Goal: Transaction & Acquisition: Purchase product/service

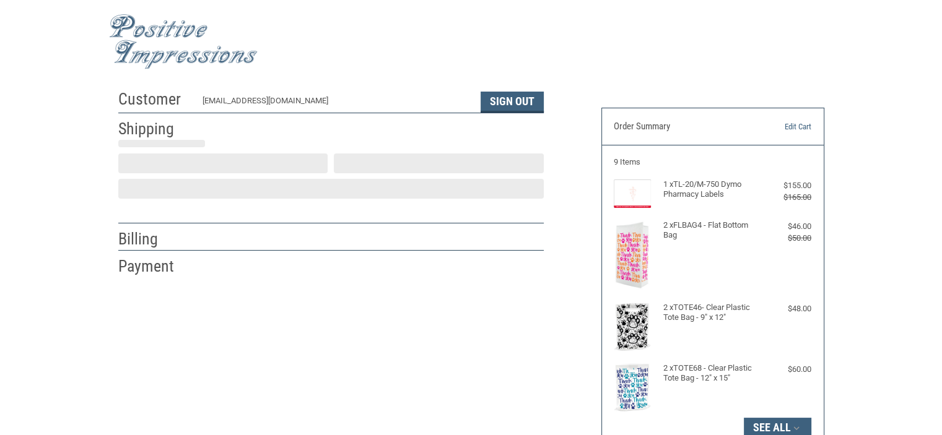
scroll to position [26, 0]
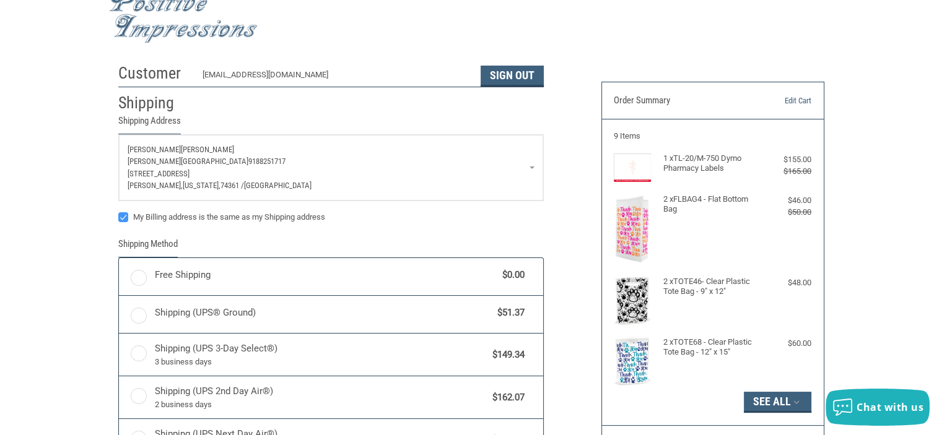
radio input "true"
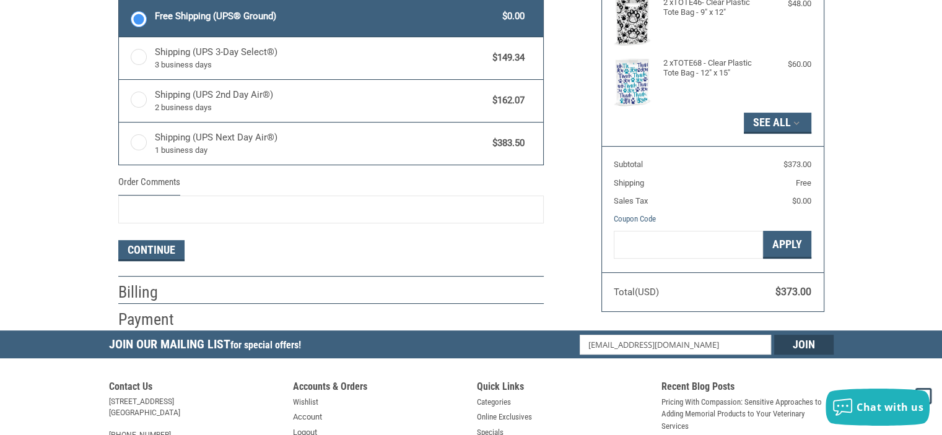
scroll to position [336, 0]
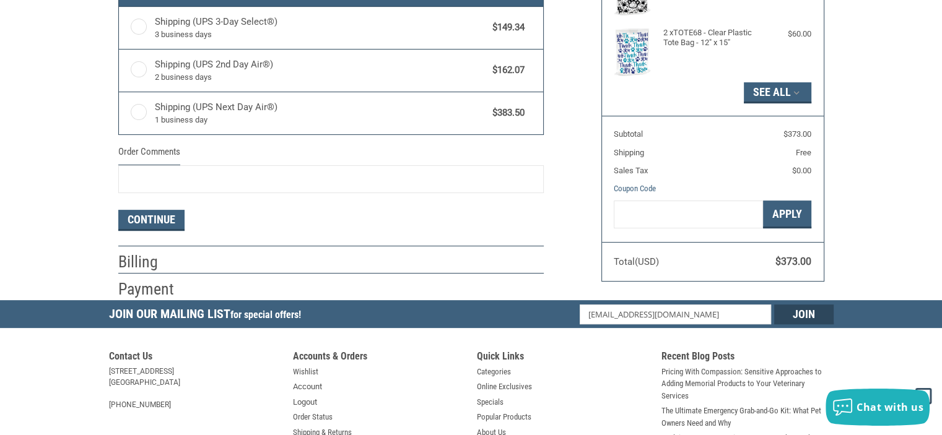
click at [168, 230] on li "Shipping Shipping Address [PERSON_NAME][GEOGRAPHIC_DATA] 9188251717 [STREET_ADD…" at bounding box center [330, 12] width 425 height 469
click at [168, 217] on button "Continue" at bounding box center [151, 220] width 66 height 21
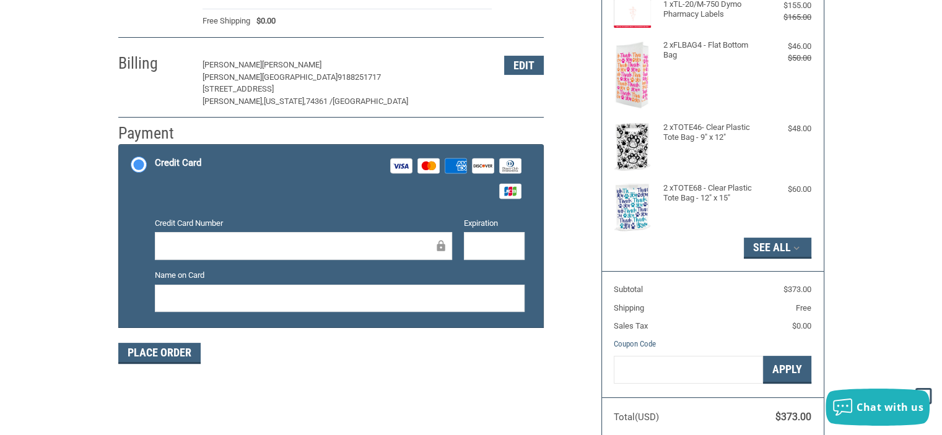
scroll to position [211, 0]
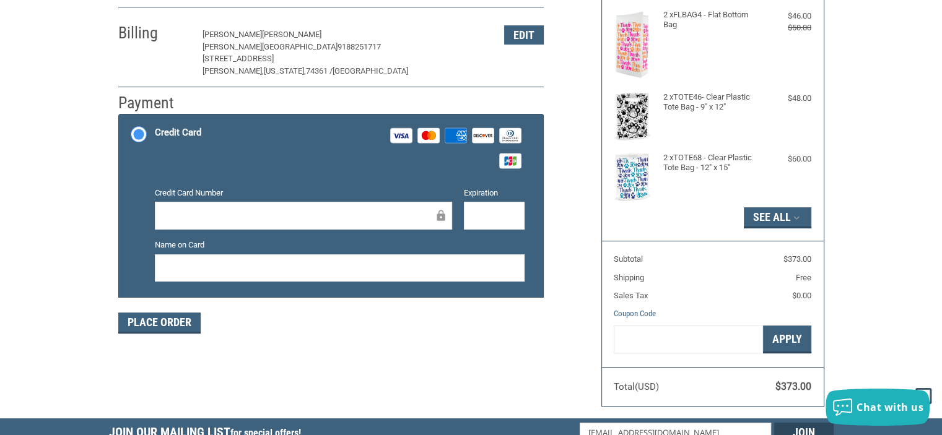
click at [292, 209] on iframe at bounding box center [299, 216] width 271 height 14
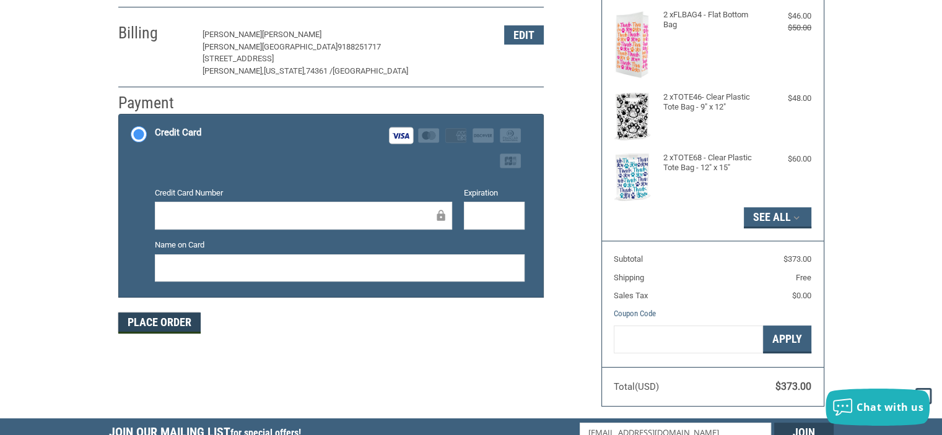
click at [168, 323] on button "Place Order" at bounding box center [159, 323] width 82 height 21
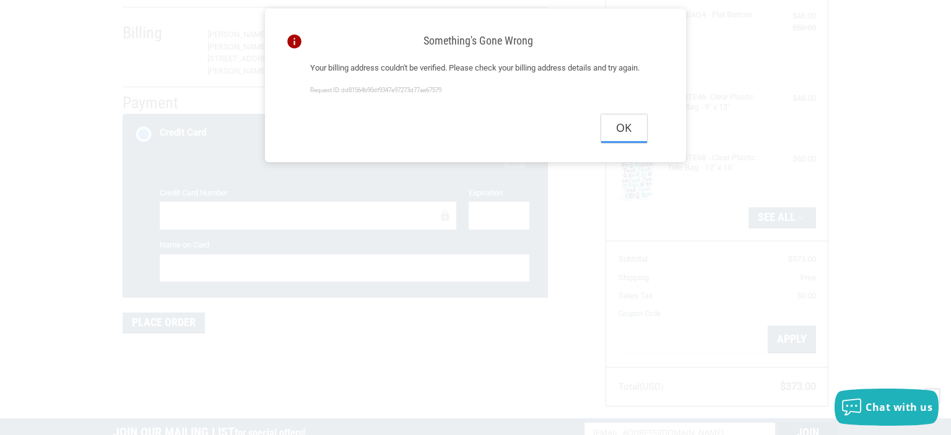
click at [626, 142] on button "Ok" at bounding box center [624, 129] width 46 height 28
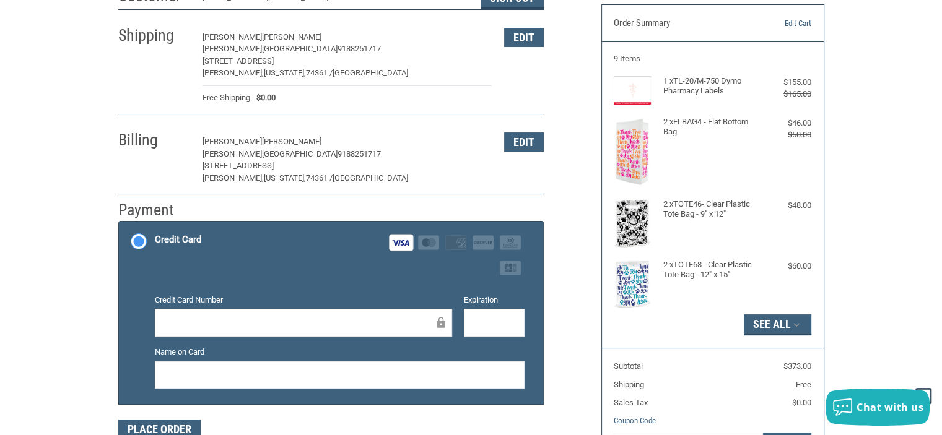
scroll to position [87, 0]
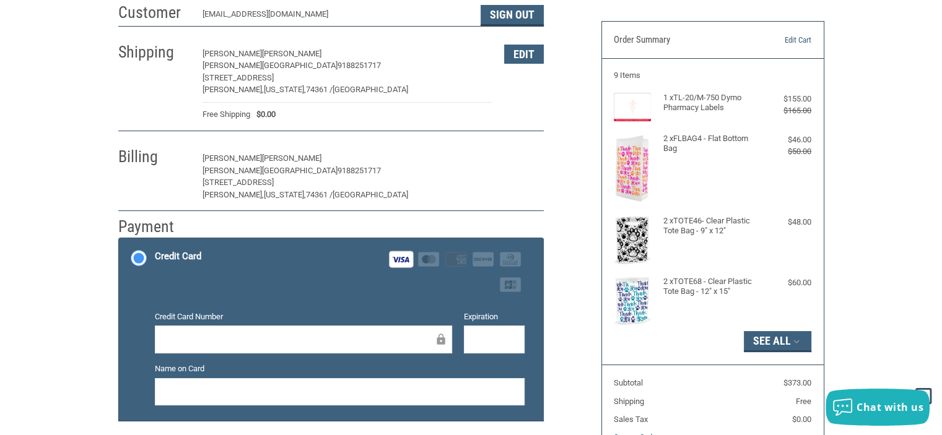
click at [530, 162] on button "Edit" at bounding box center [524, 158] width 40 height 19
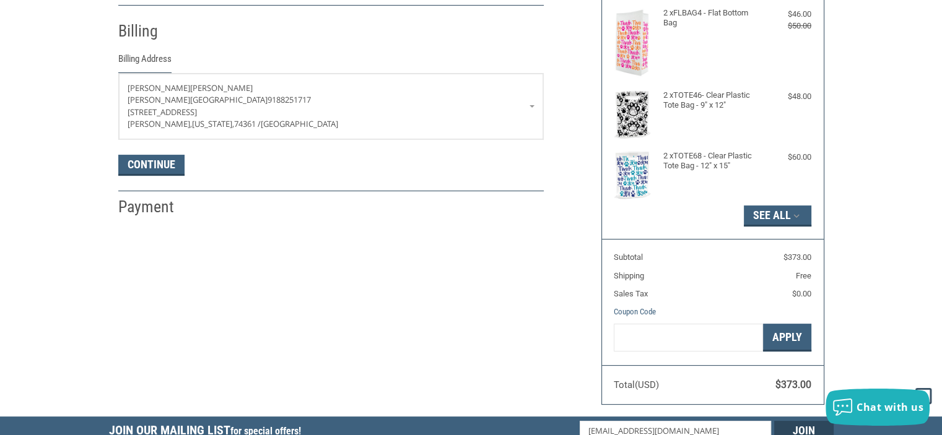
scroll to position [217, 0]
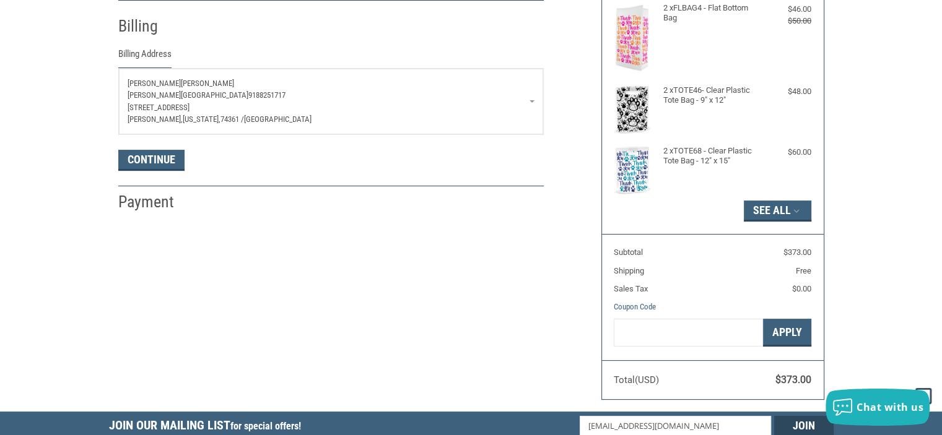
click at [531, 98] on p "[PERSON_NAME][GEOGRAPHIC_DATA] 9188251717" at bounding box center [331, 95] width 407 height 12
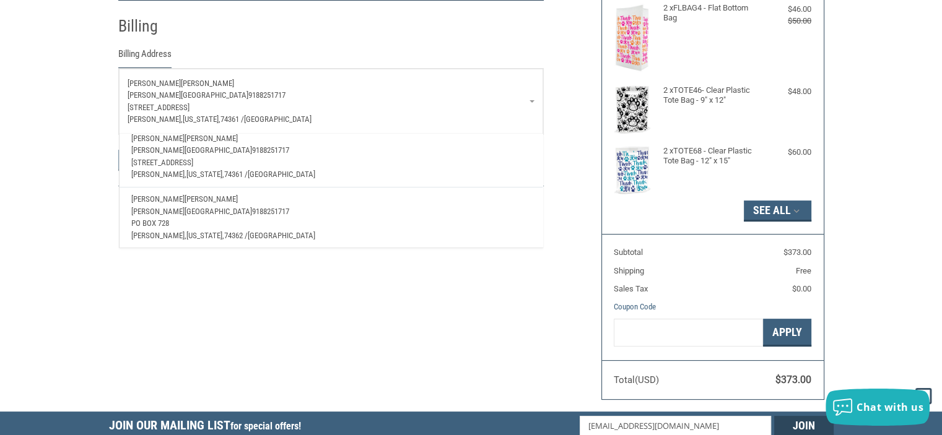
scroll to position [62, 0]
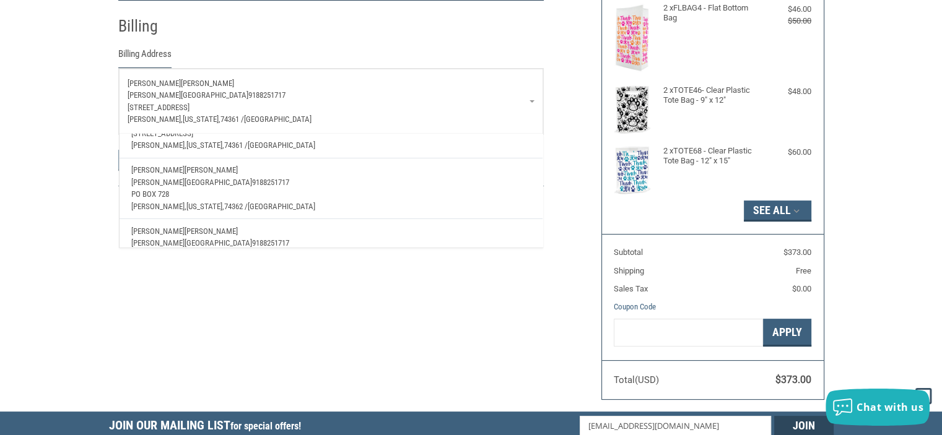
click at [265, 188] on p "PO Box 728" at bounding box center [330, 194] width 399 height 12
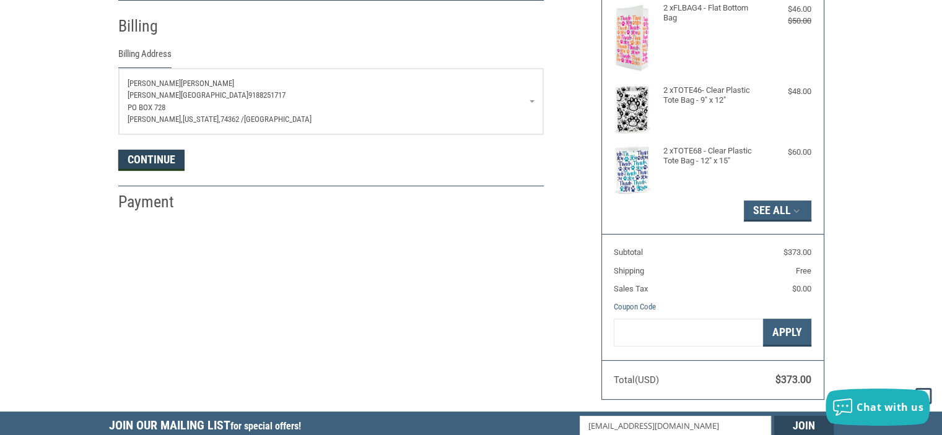
click at [157, 157] on button "Continue" at bounding box center [151, 160] width 66 height 21
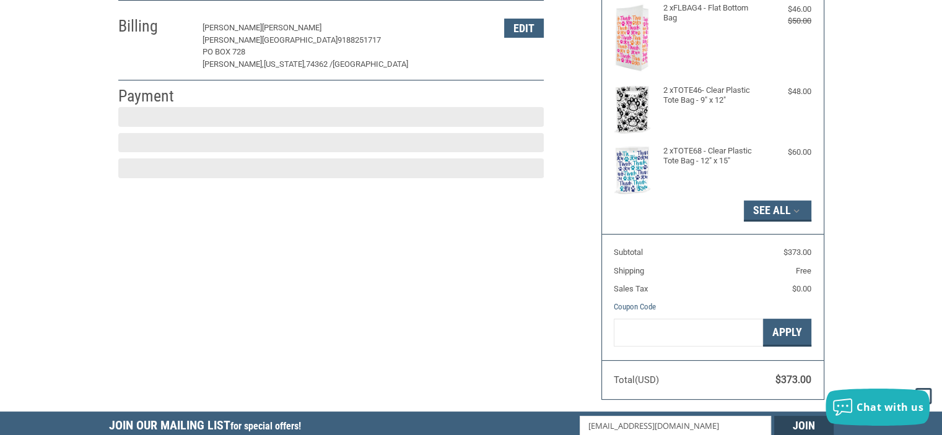
scroll to position [211, 0]
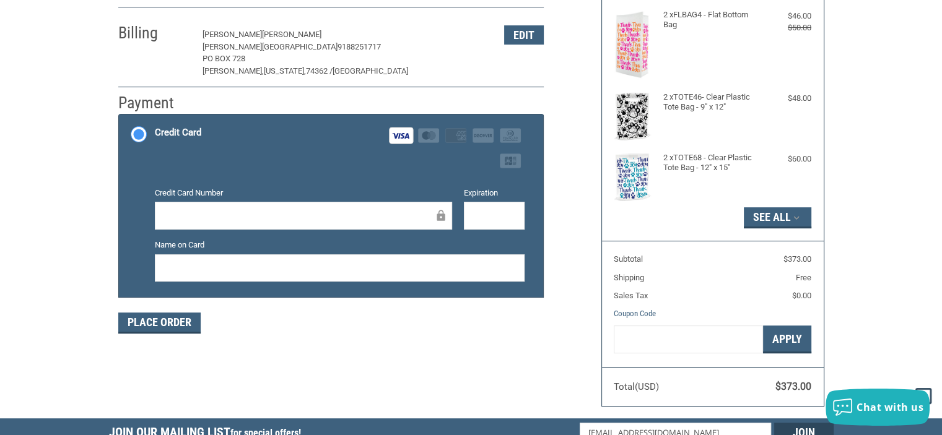
click at [269, 346] on div "Customer [EMAIL_ADDRESS][DOMAIN_NAME] Sign Out Shipping [PERSON_NAME][GEOGRAPHI…" at bounding box center [350, 111] width 483 height 476
click at [181, 323] on button "Place Order" at bounding box center [159, 323] width 82 height 21
